Goal: Book appointment/travel/reservation

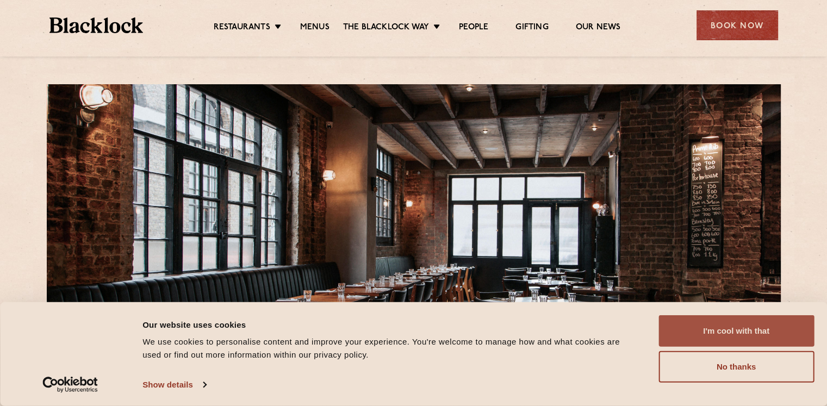
click at [714, 334] on button "I'm cool with that" at bounding box center [737, 331] width 156 height 32
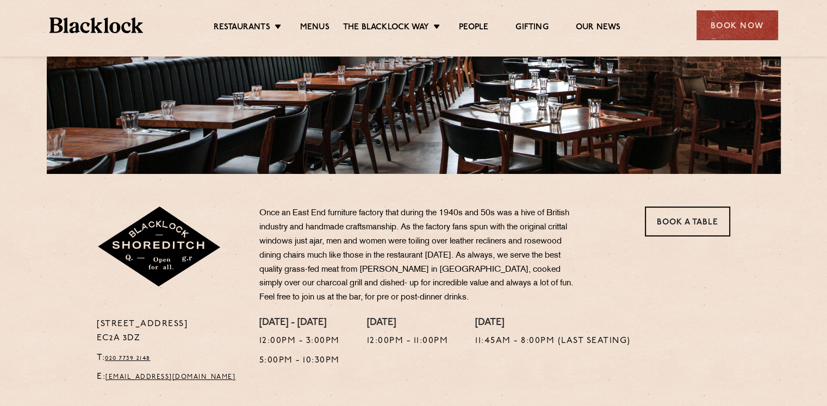
scroll to position [231, 0]
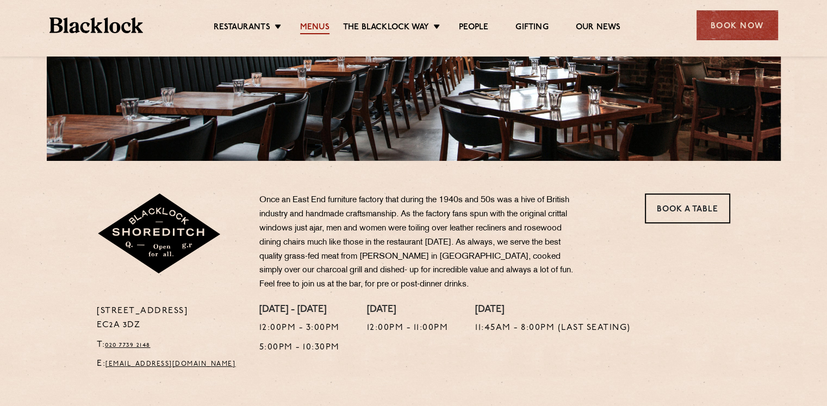
click at [317, 27] on link "Menus" at bounding box center [314, 28] width 29 height 12
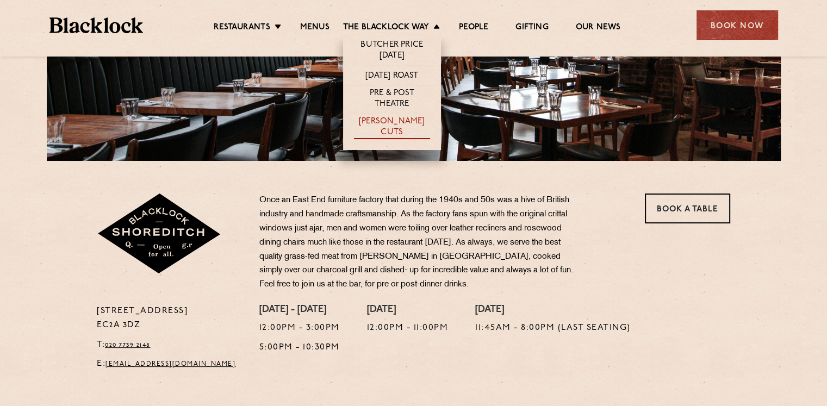
click at [392, 124] on link "[PERSON_NAME] Cuts" at bounding box center [392, 127] width 76 height 23
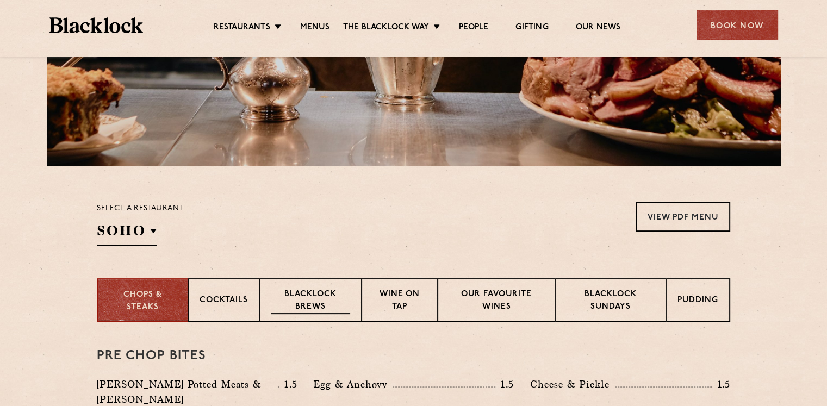
scroll to position [224, 0]
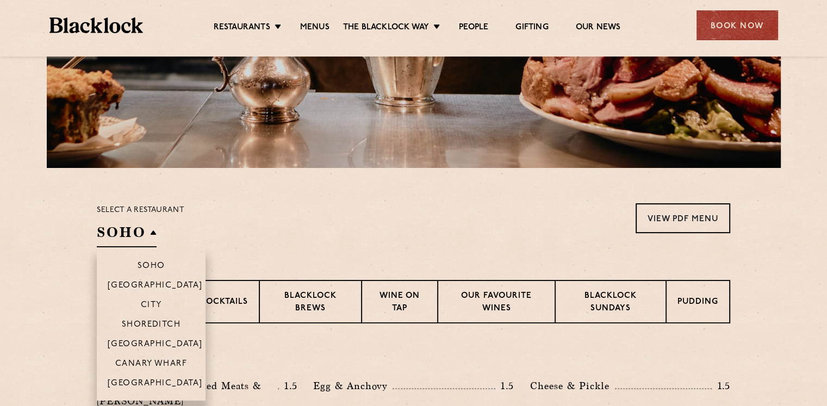
click at [109, 227] on h2 "SOHO" at bounding box center [127, 235] width 60 height 24
click at [164, 327] on p "Shoreditch" at bounding box center [151, 325] width 59 height 11
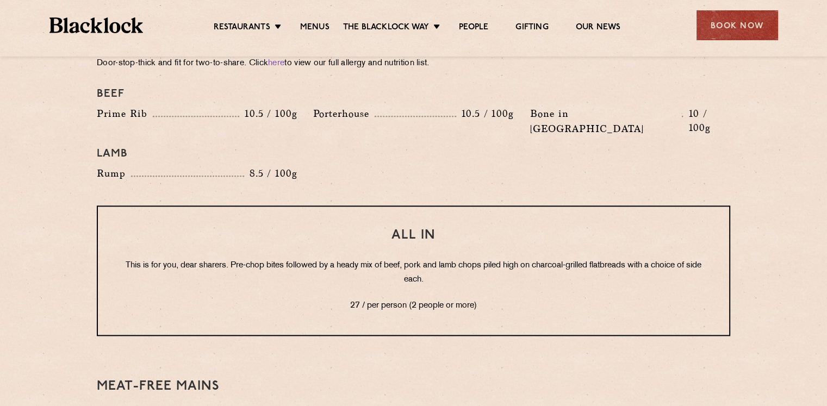
scroll to position [1273, 0]
click at [748, 23] on div "Book Now" at bounding box center [738, 25] width 82 height 30
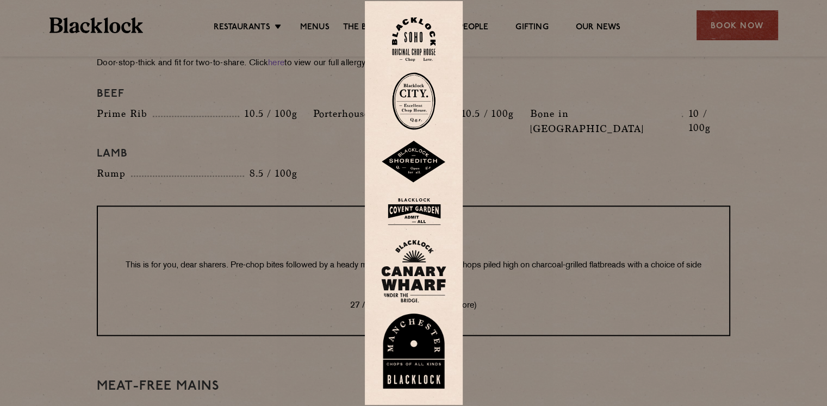
click at [424, 165] on img at bounding box center [413, 162] width 65 height 42
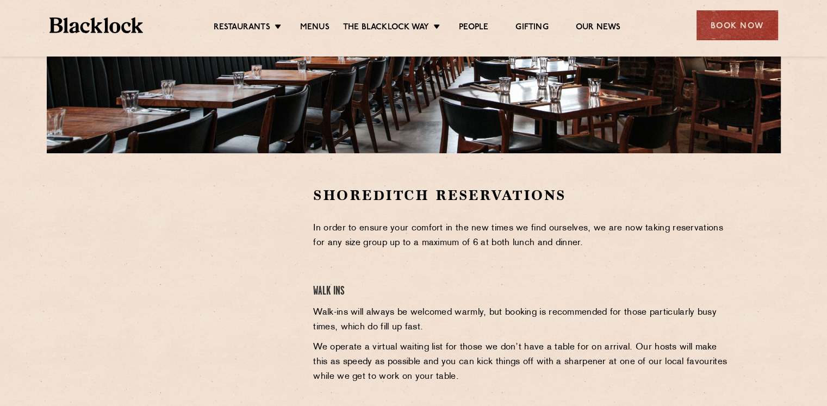
scroll to position [235, 0]
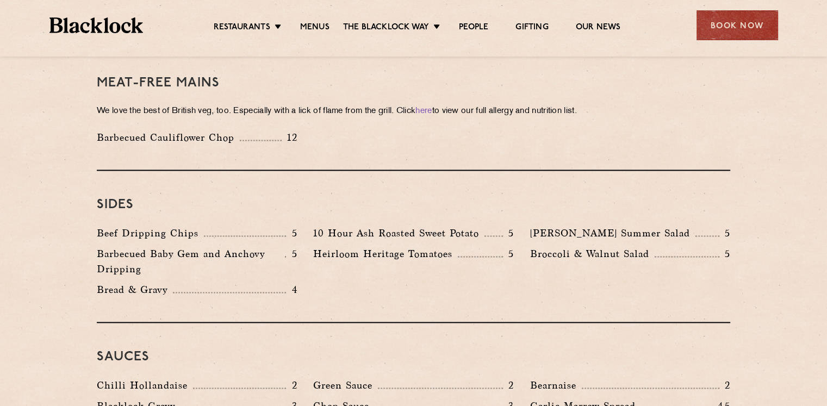
scroll to position [1555, 0]
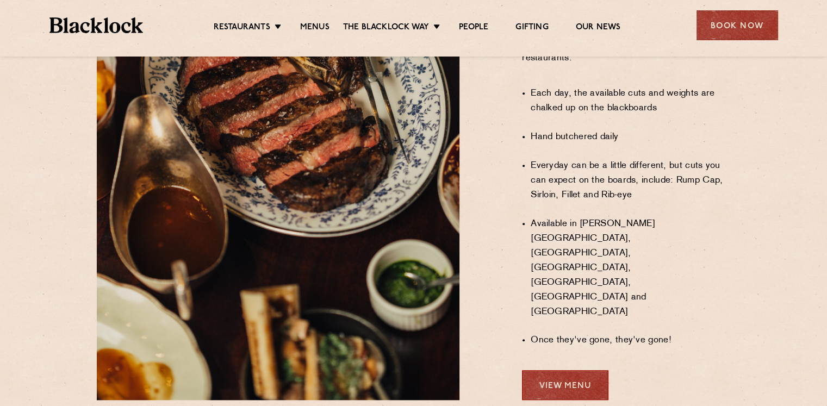
scroll to position [811, 0]
